Goal: Information Seeking & Learning: Stay updated

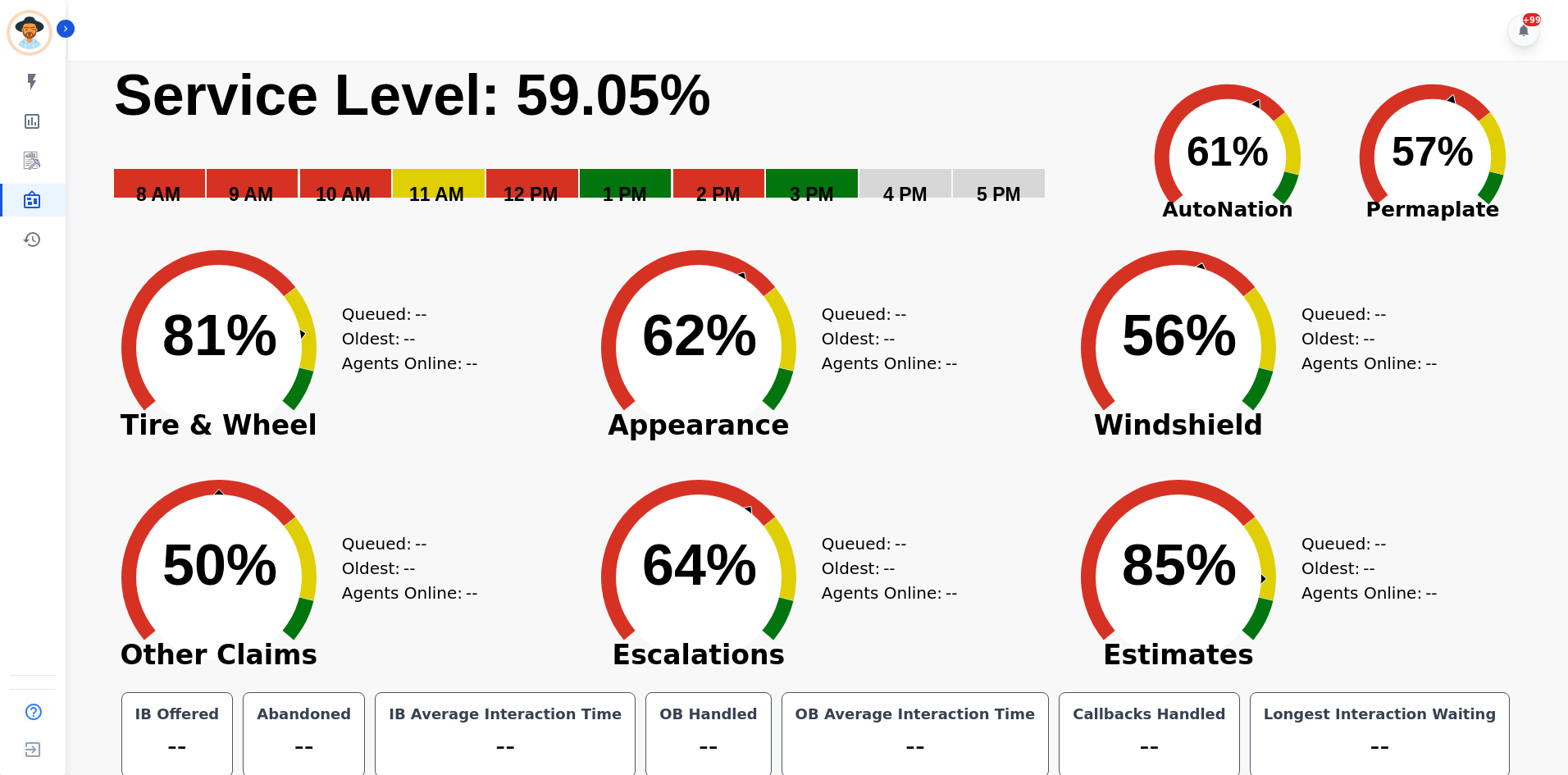
scroll to position [9, 0]
